Goal: Navigation & Orientation: Go to known website

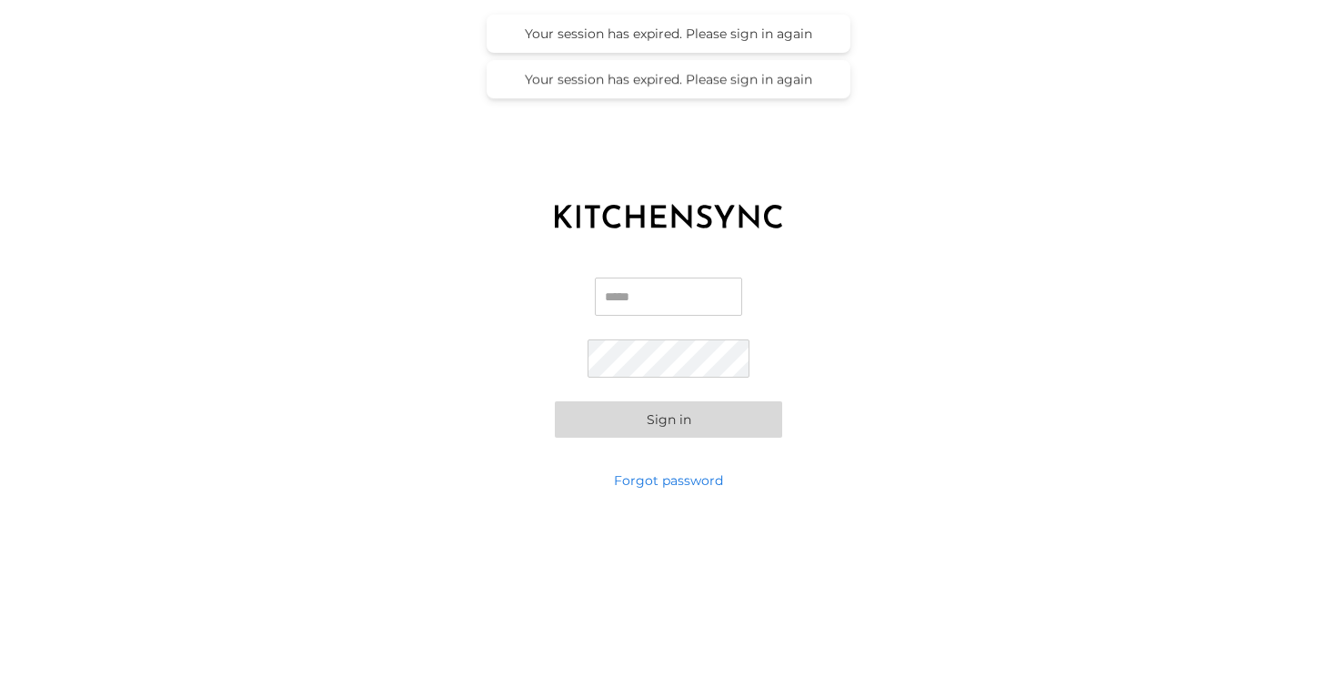
click at [691, 283] on body "KITCHEN SYNC LOGIN Email Password Sign in Forgot password Your session has expi…" at bounding box center [668, 339] width 1337 height 678
